Goal: Find contact information: Find contact information

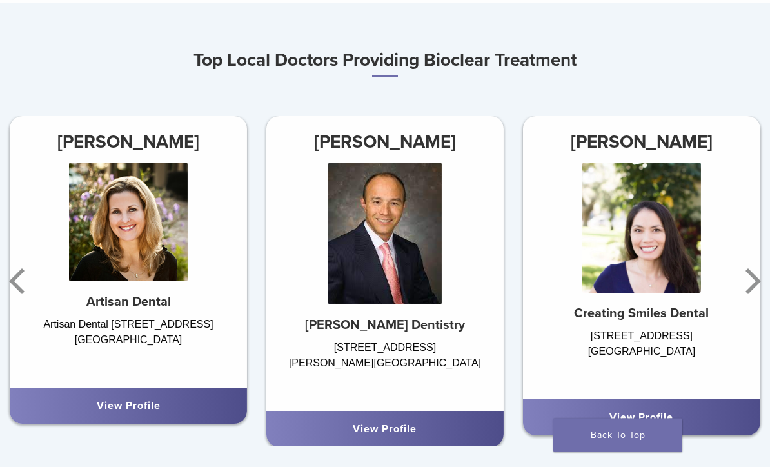
scroll to position [635, 0]
click at [117, 402] on link "View Profile" at bounding box center [129, 405] width 64 height 13
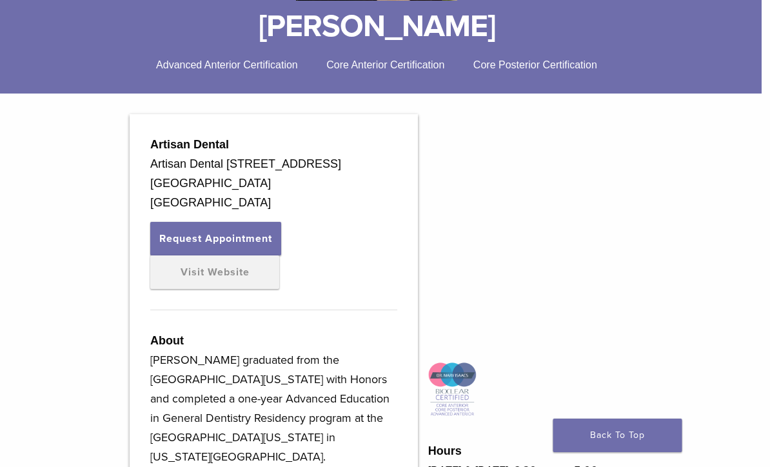
scroll to position [314, 8]
click at [176, 289] on link "Visit Website" at bounding box center [214, 272] width 129 height 34
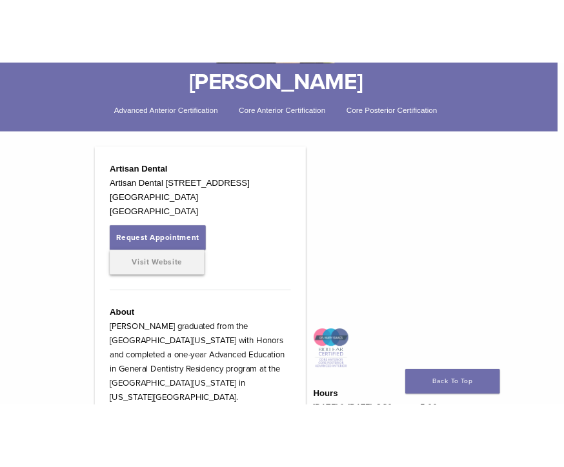
scroll to position [316, 0]
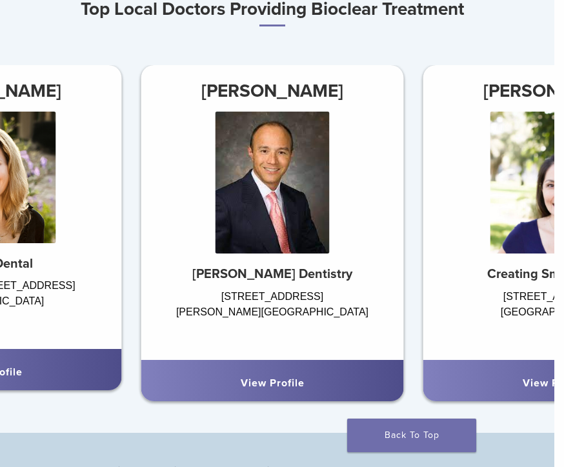
scroll to position [807, 10]
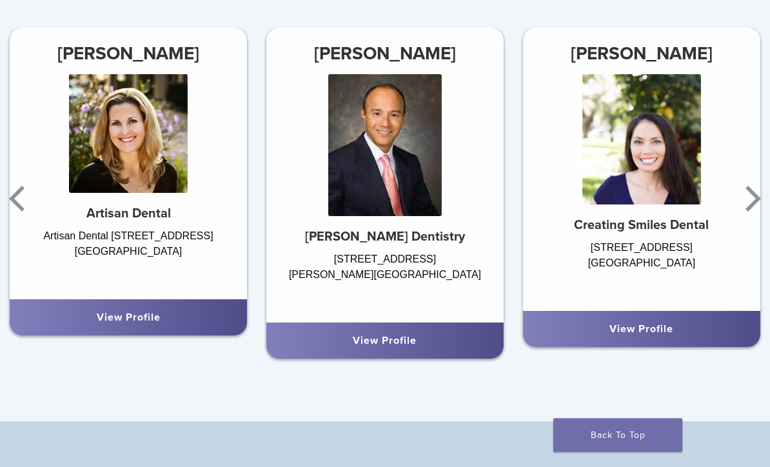
click at [563, 204] on icon "Next" at bounding box center [753, 199] width 15 height 26
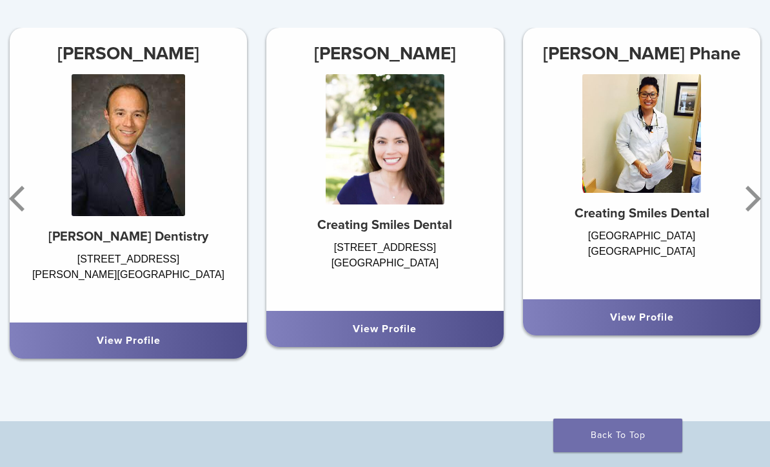
click at [563, 197] on icon "Next" at bounding box center [751, 198] width 26 height 77
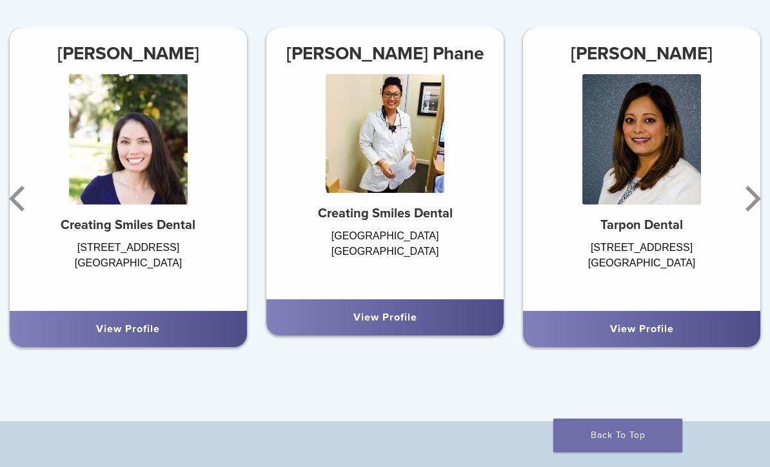
click at [563, 186] on icon "Next" at bounding box center [751, 198] width 26 height 77
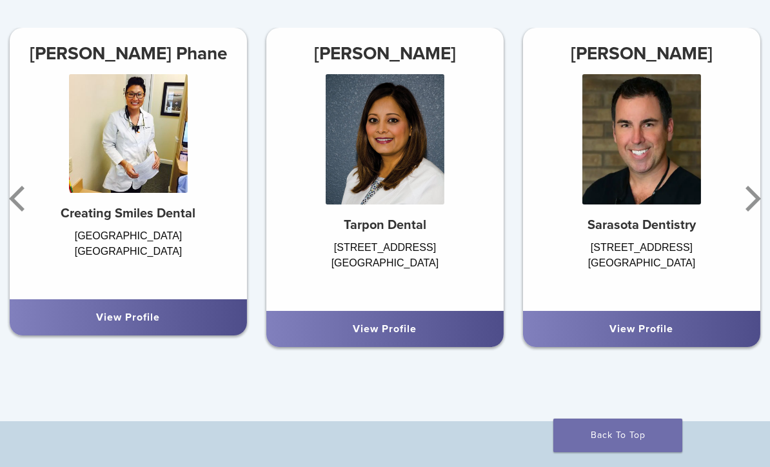
click at [563, 332] on link "View Profile" at bounding box center [641, 328] width 64 height 13
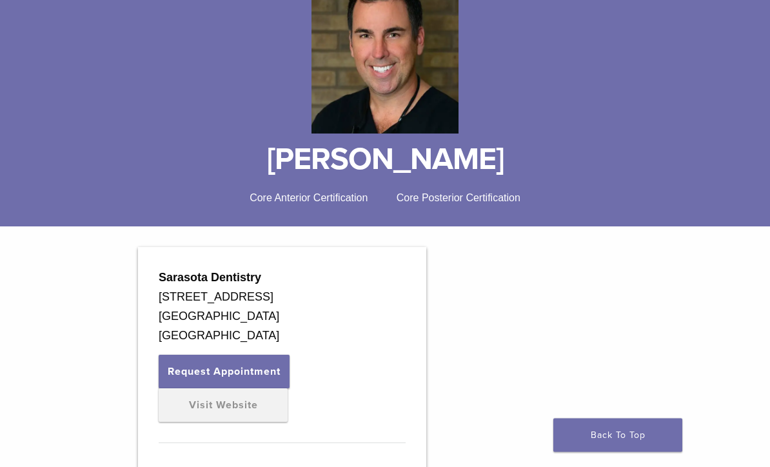
scroll to position [192, 0]
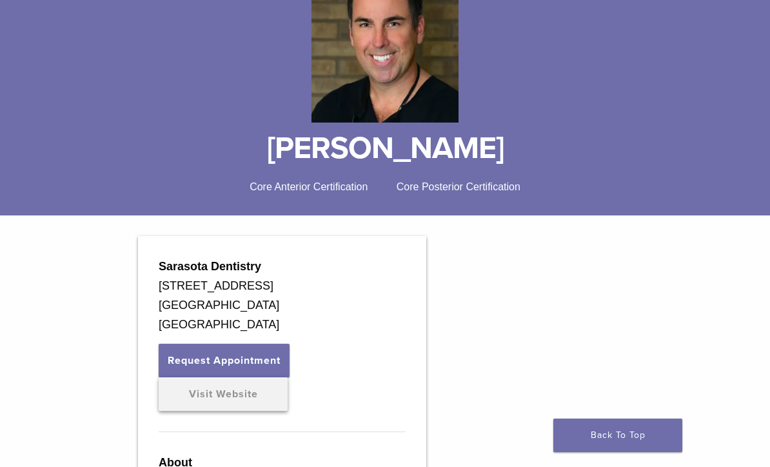
click at [207, 395] on link "Visit Website" at bounding box center [223, 394] width 129 height 34
